Goal: Use online tool/utility: Use online tool/utility

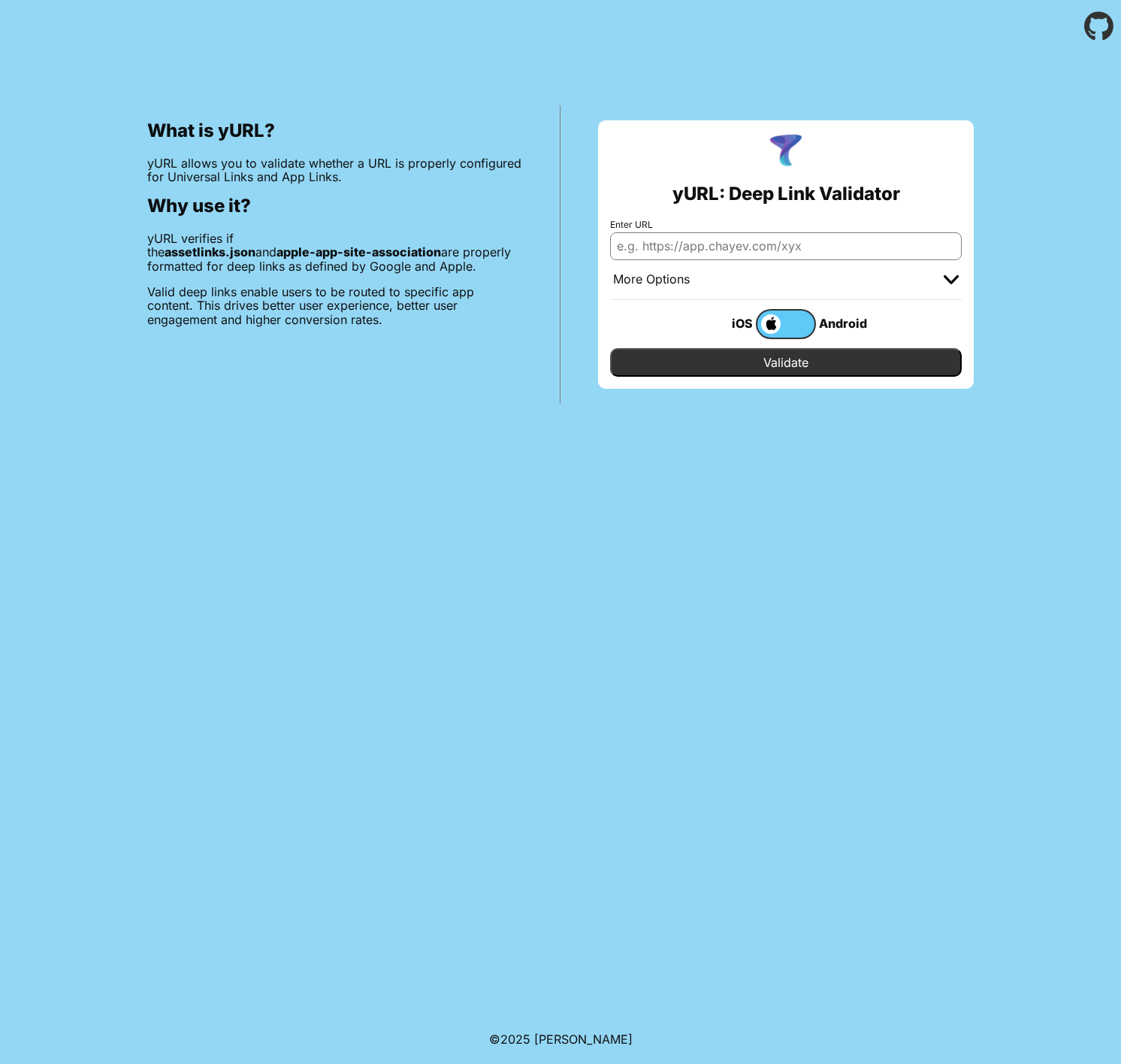
click at [850, 246] on input "Enter URL" at bounding box center [786, 246] width 351 height 27
paste input "[URL][DOMAIN_NAME]"
type input "[URL][DOMAIN_NAME]"
click at [812, 372] on input "Validate" at bounding box center [786, 362] width 351 height 28
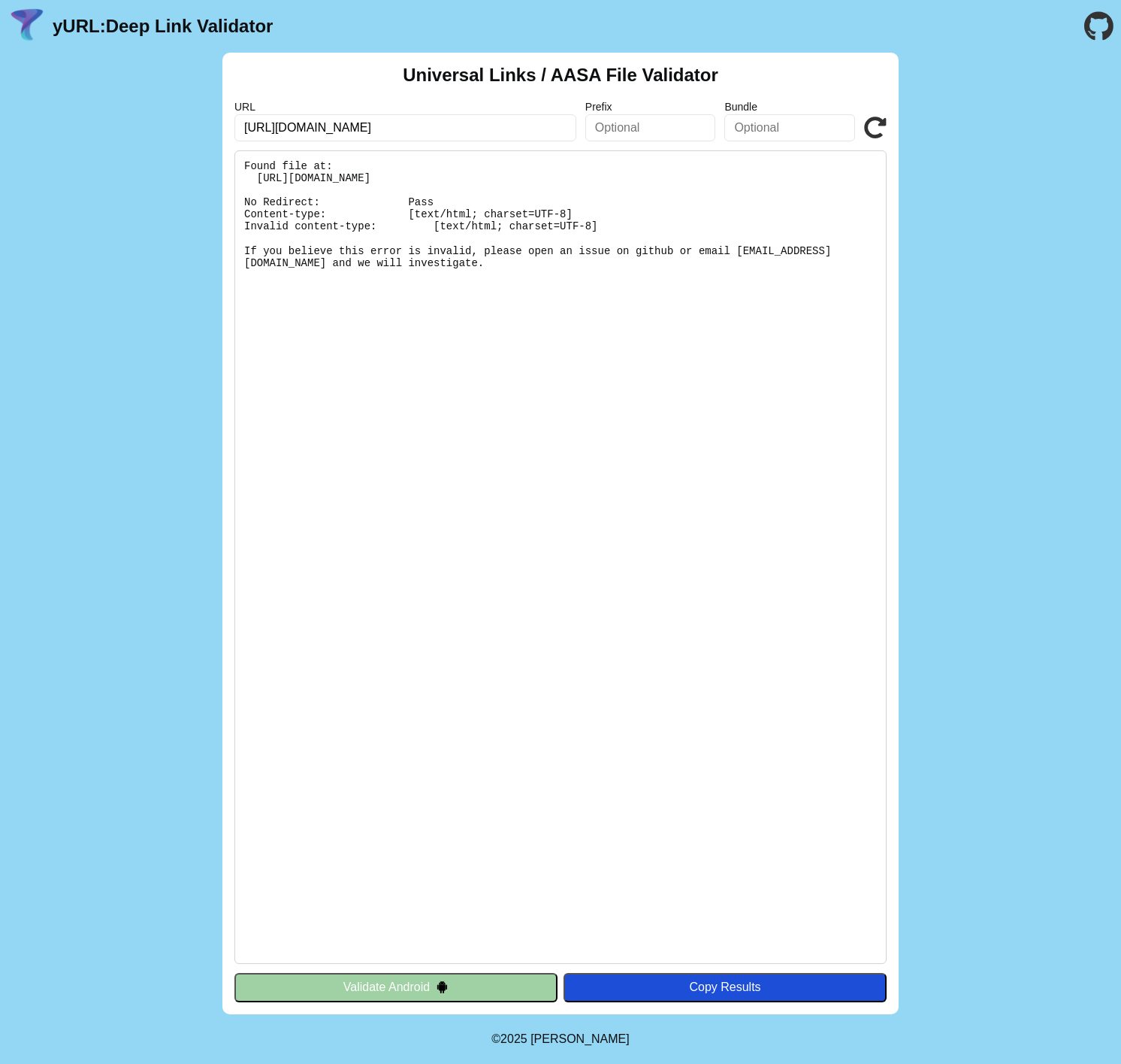
click at [634, 121] on input "text" at bounding box center [651, 128] width 131 height 27
click at [603, 162] on pre "Found file at: https://mydriver-app-dev.web.app/.well-known/apple-app-site-asso…" at bounding box center [561, 557] width 653 height 813
click at [619, 131] on input "text" at bounding box center [651, 128] width 131 height 27
click at [862, 130] on div "URL https://mydriver-app-dev.web.app Prefix Bundle Validate" at bounding box center [561, 121] width 653 height 40
